Goal: Transaction & Acquisition: Obtain resource

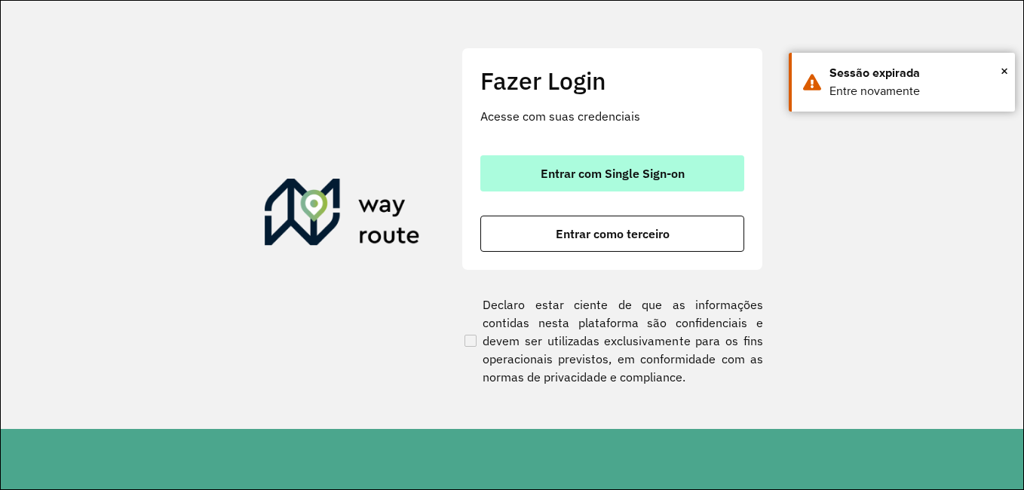
click at [647, 159] on button "Entrar com Single Sign-on" at bounding box center [612, 173] width 264 height 36
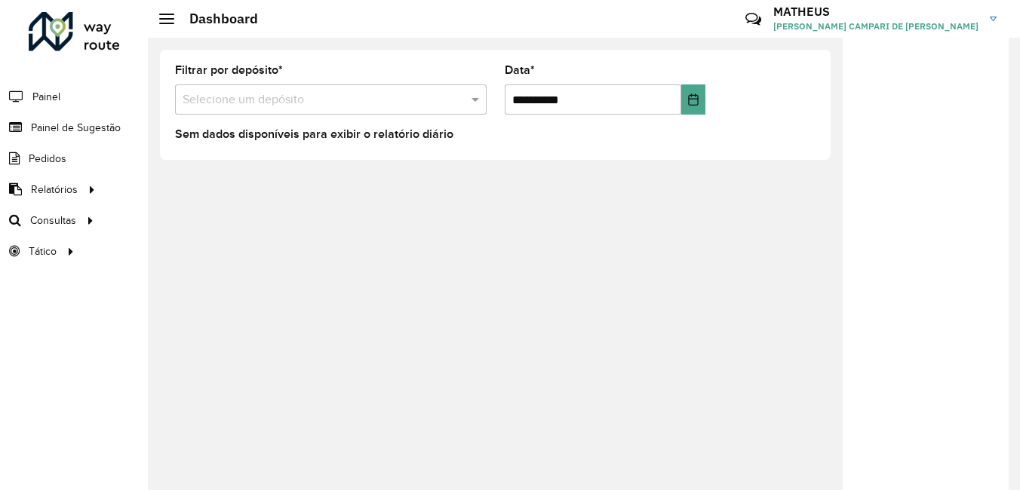
click at [413, 111] on div "Selecione um depósito" at bounding box center [331, 99] width 312 height 30
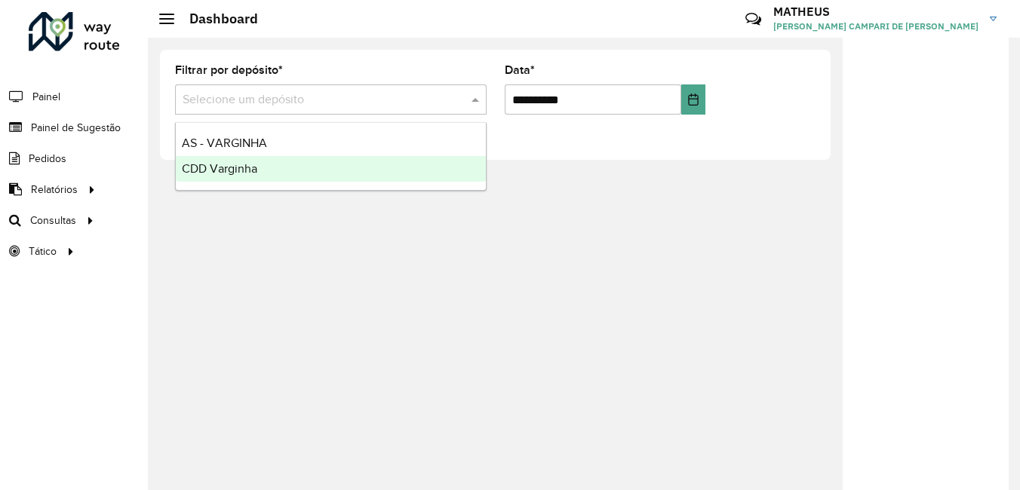
click at [360, 166] on div "CDD Varginha" at bounding box center [331, 169] width 310 height 26
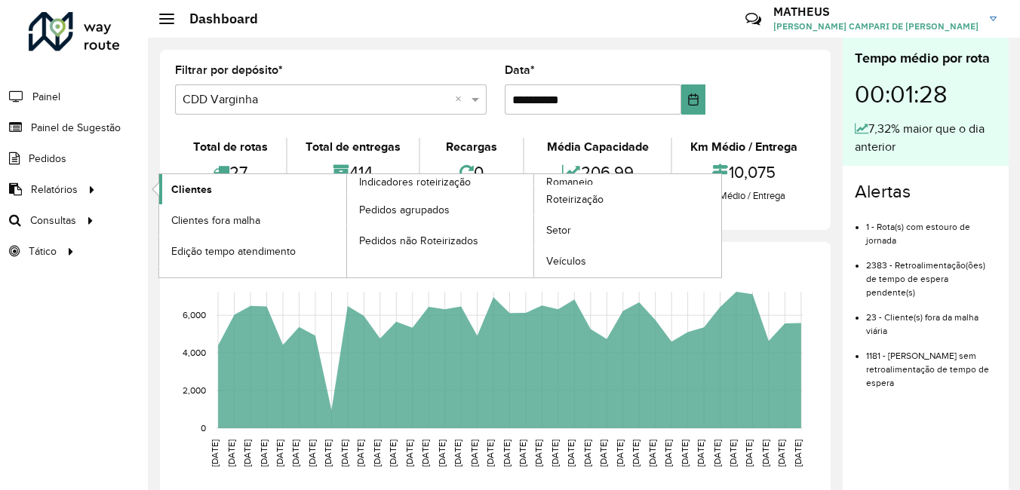
click at [261, 185] on link "Clientes" at bounding box center [252, 189] width 187 height 30
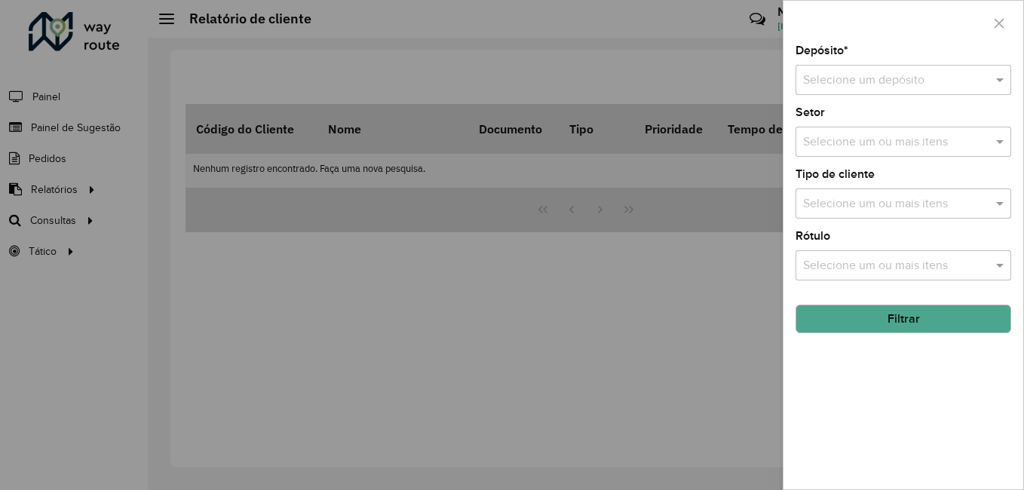
click at [865, 77] on input "text" at bounding box center [888, 81] width 170 height 18
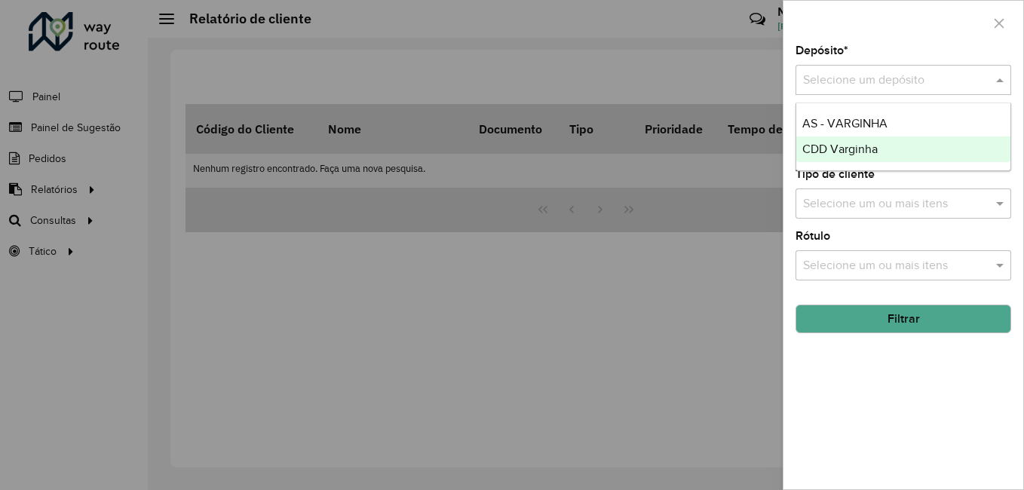
click at [843, 149] on span "CDD Varginha" at bounding box center [840, 149] width 75 height 13
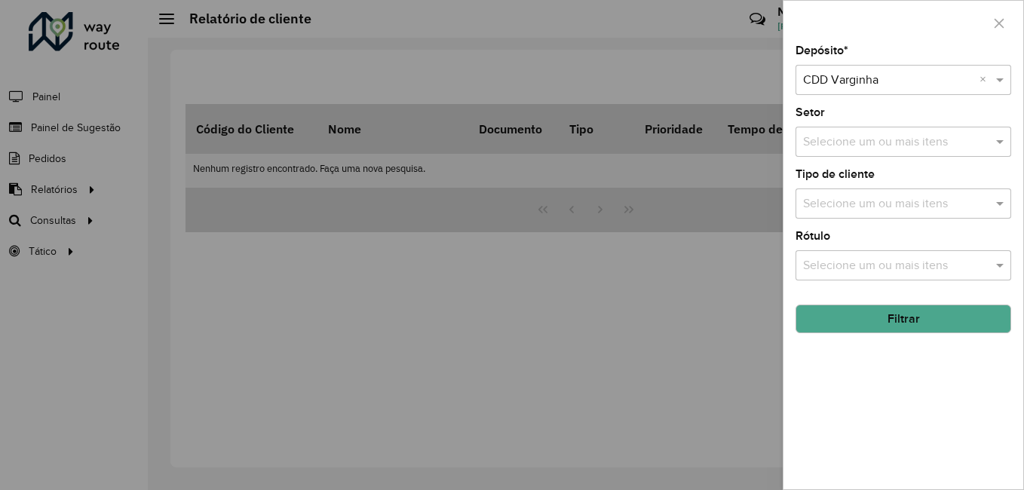
click at [844, 331] on button "Filtrar" at bounding box center [904, 319] width 216 height 29
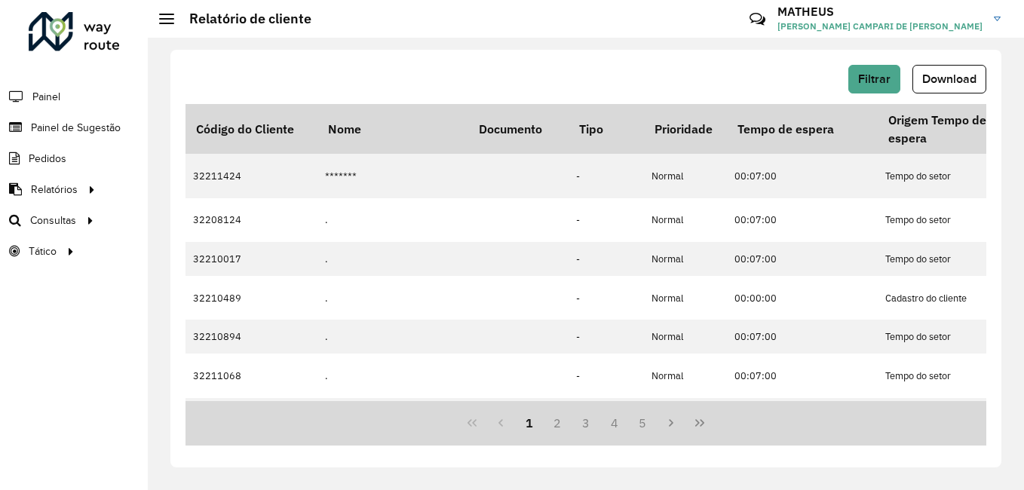
click at [954, 86] on button "Download" at bounding box center [950, 79] width 74 height 29
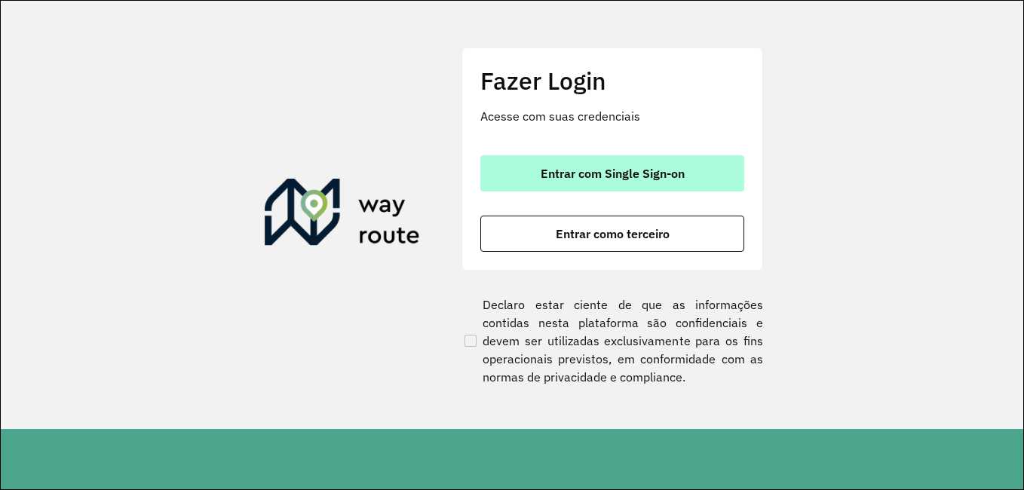
click at [616, 167] on span "Entrar com Single Sign-on" at bounding box center [613, 173] width 144 height 12
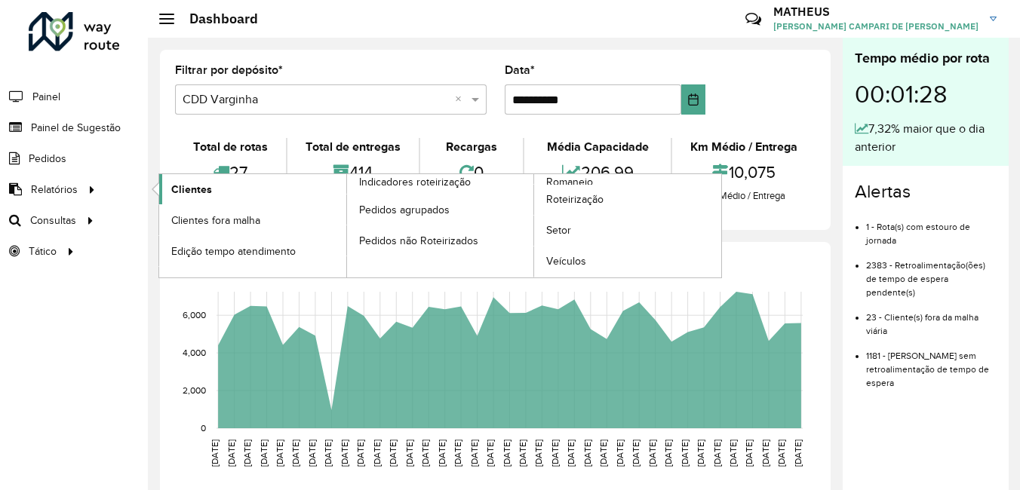
click at [170, 181] on link "Clientes" at bounding box center [252, 189] width 187 height 30
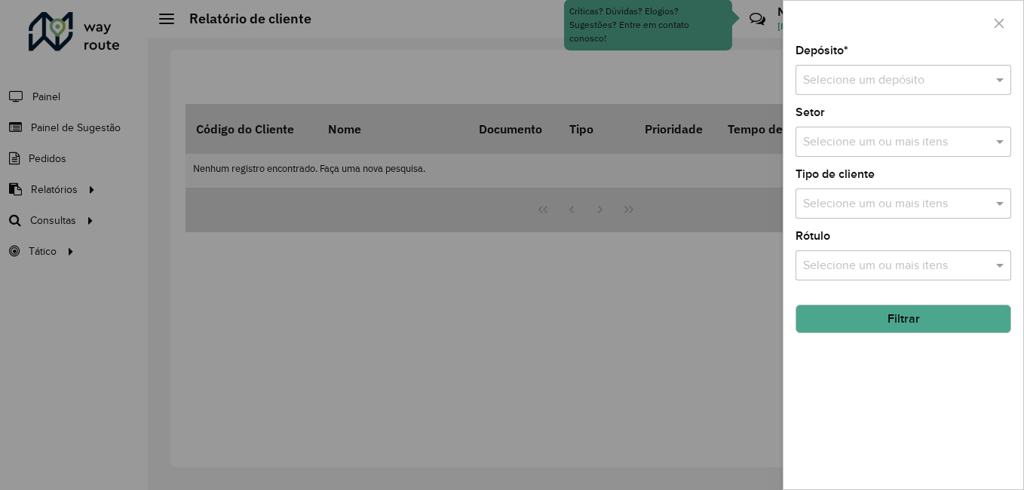
click at [915, 74] on input "text" at bounding box center [888, 81] width 170 height 18
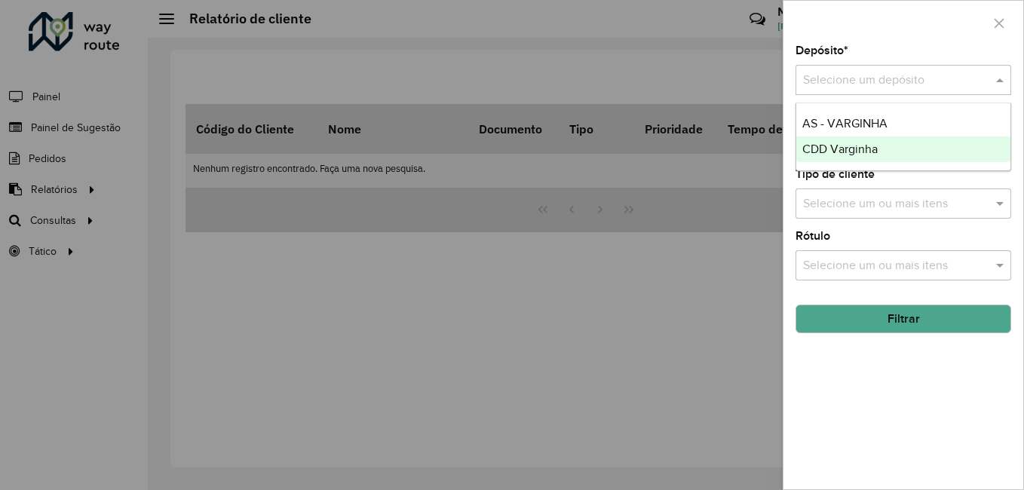
click at [866, 145] on span "CDD Varginha" at bounding box center [840, 149] width 75 height 13
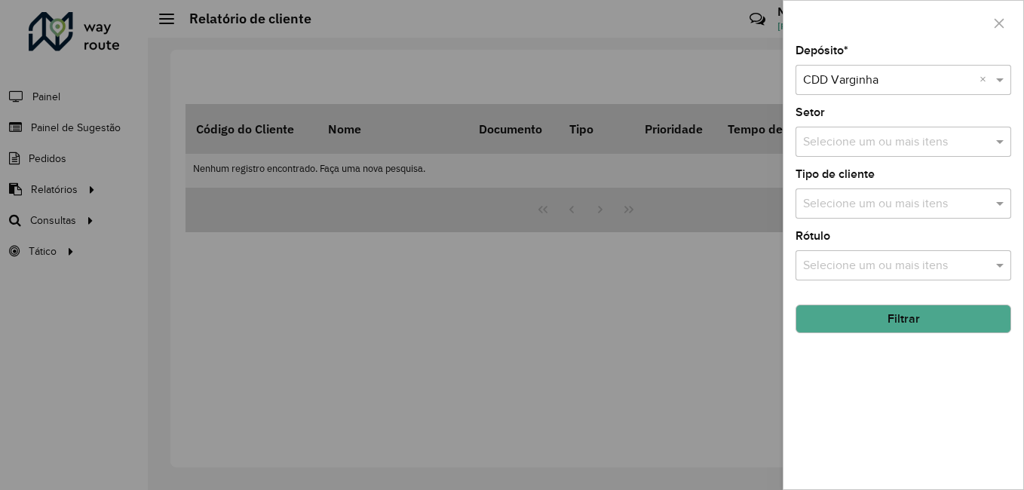
click at [880, 322] on button "Filtrar" at bounding box center [904, 319] width 216 height 29
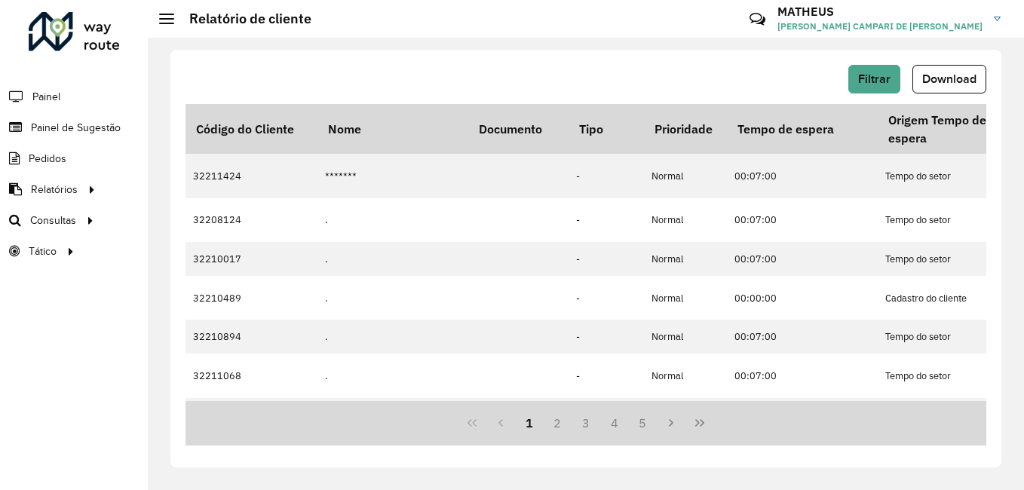
click at [940, 78] on span "Download" at bounding box center [949, 78] width 54 height 13
